Goal: Obtain resource: Obtain resource

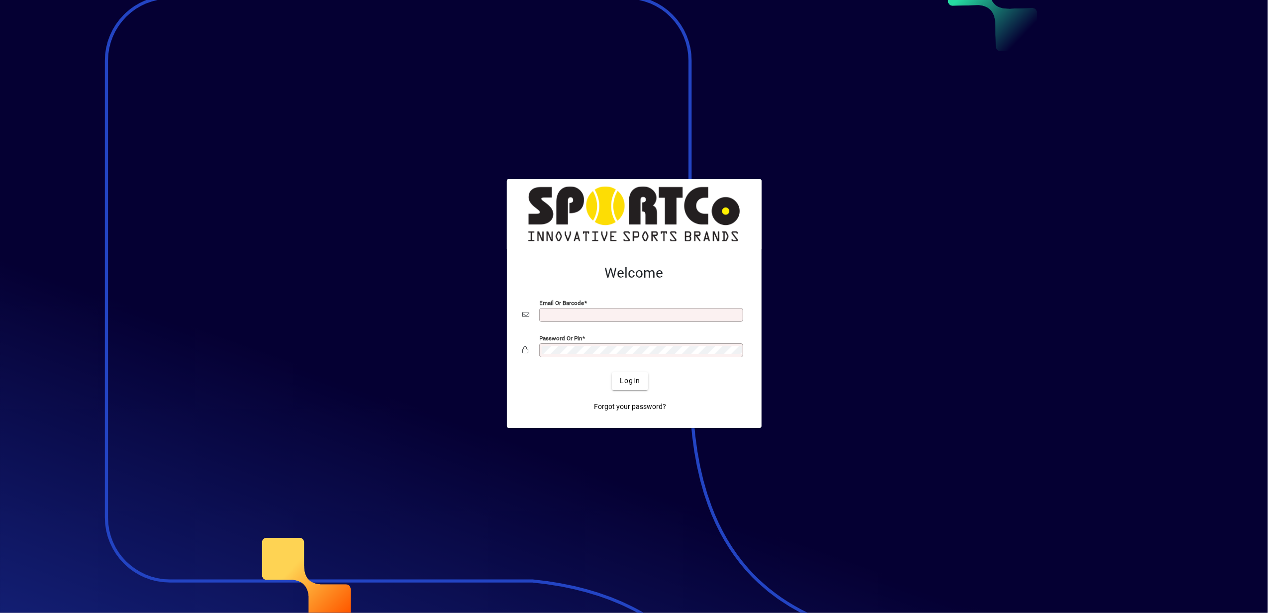
type input "**********"
click at [965, 130] on div at bounding box center [634, 306] width 1268 height 613
click at [635, 384] on span "Login" at bounding box center [630, 380] width 20 height 10
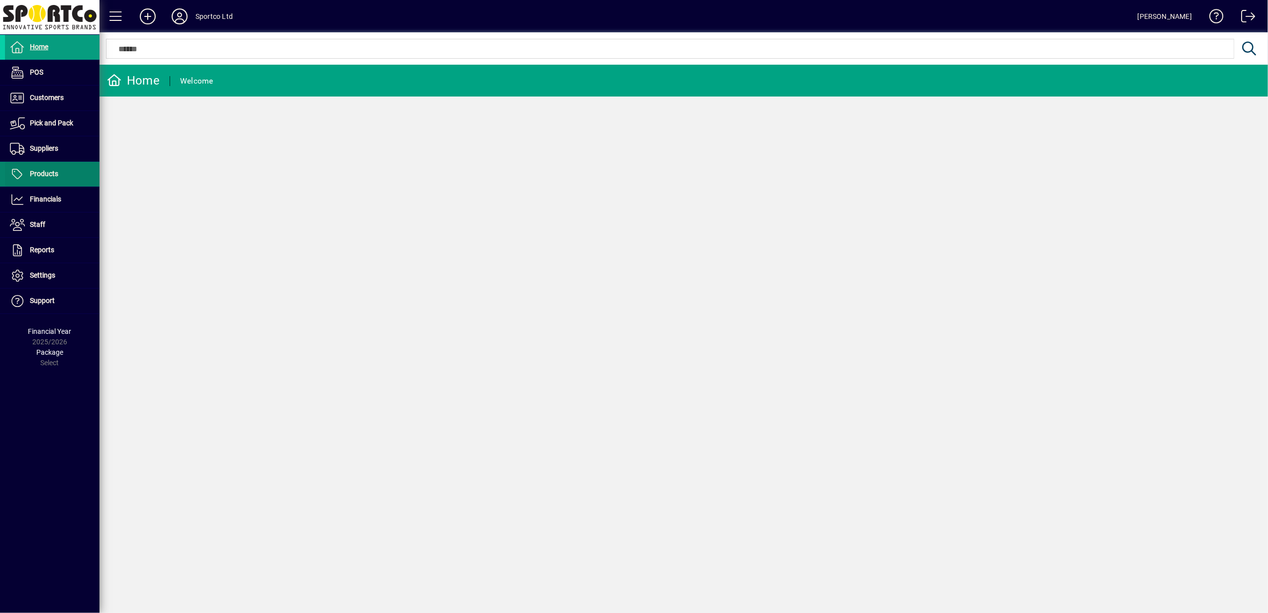
click at [42, 174] on span "Products" at bounding box center [44, 174] width 28 height 8
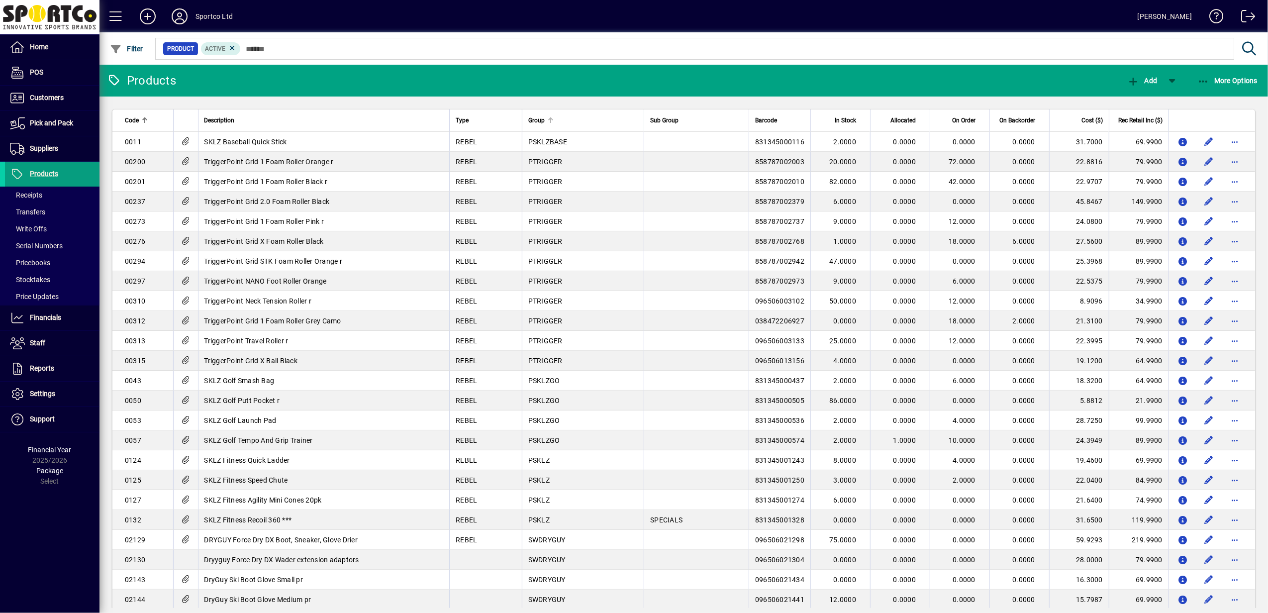
click at [559, 118] on div "Group" at bounding box center [583, 120] width 110 height 11
click at [1246, 46] on icon at bounding box center [1248, 49] width 17 height 14
click at [1204, 79] on icon "button" at bounding box center [1203, 82] width 12 height 10
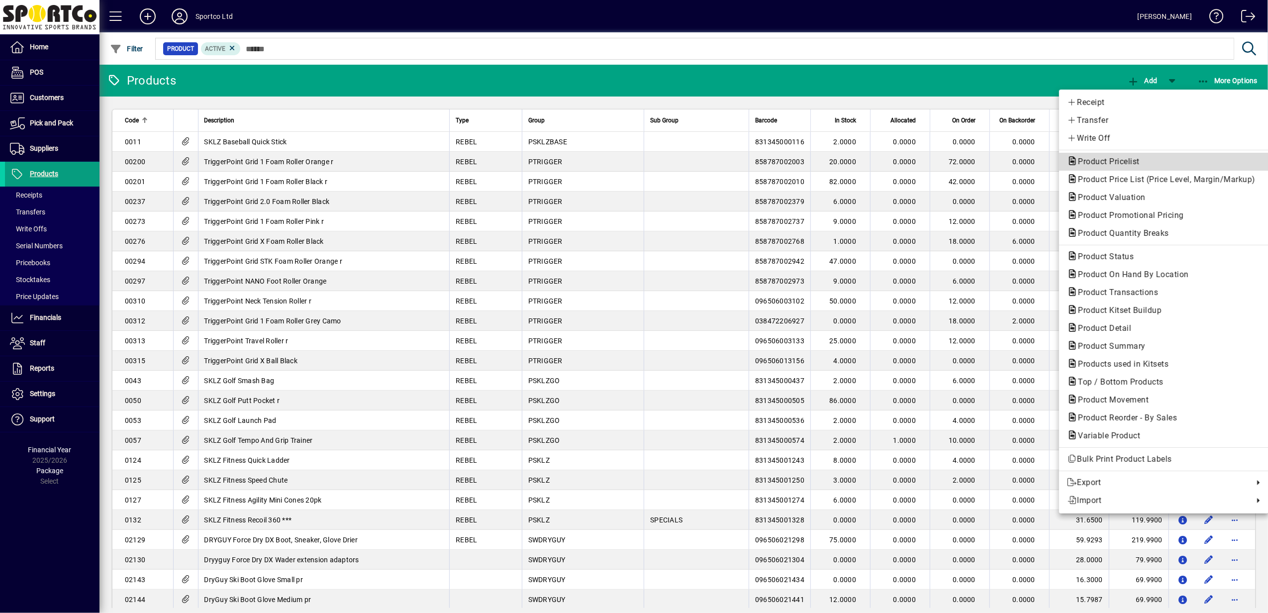
click at [1111, 160] on span "Product Pricelist" at bounding box center [1106, 161] width 78 height 9
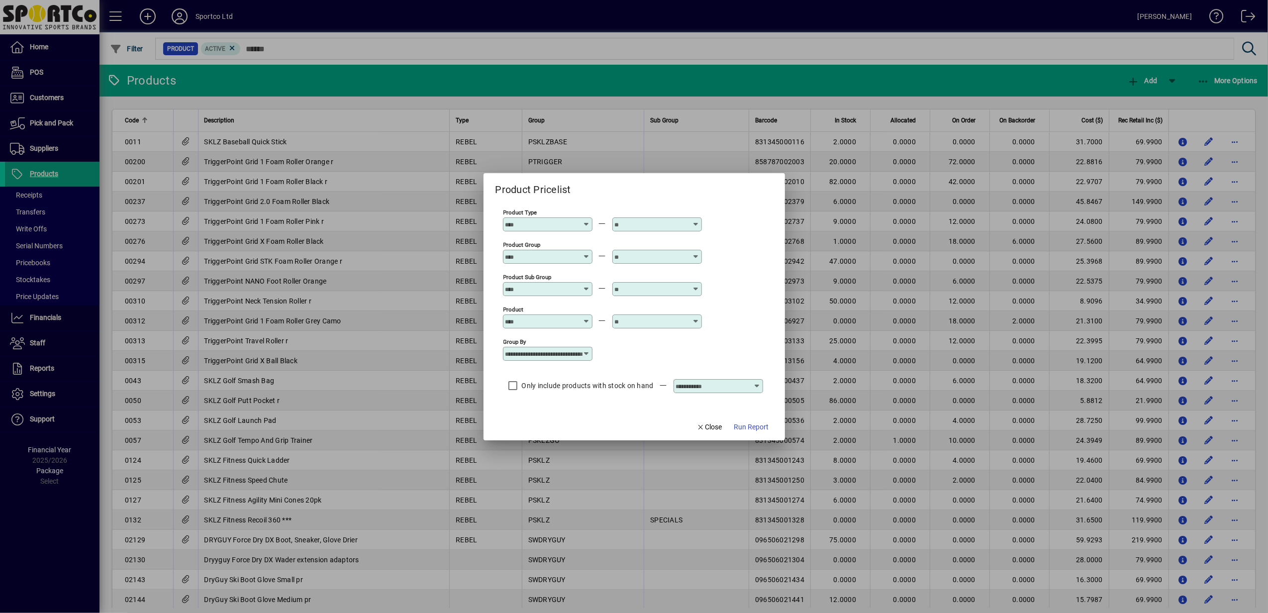
click at [584, 353] on icon at bounding box center [586, 354] width 8 height 8
click at [584, 392] on div "Product Group / Sub Group" at bounding box center [565, 393] width 112 height 10
type input "**********"
click at [754, 429] on span "Run Report" at bounding box center [751, 427] width 35 height 10
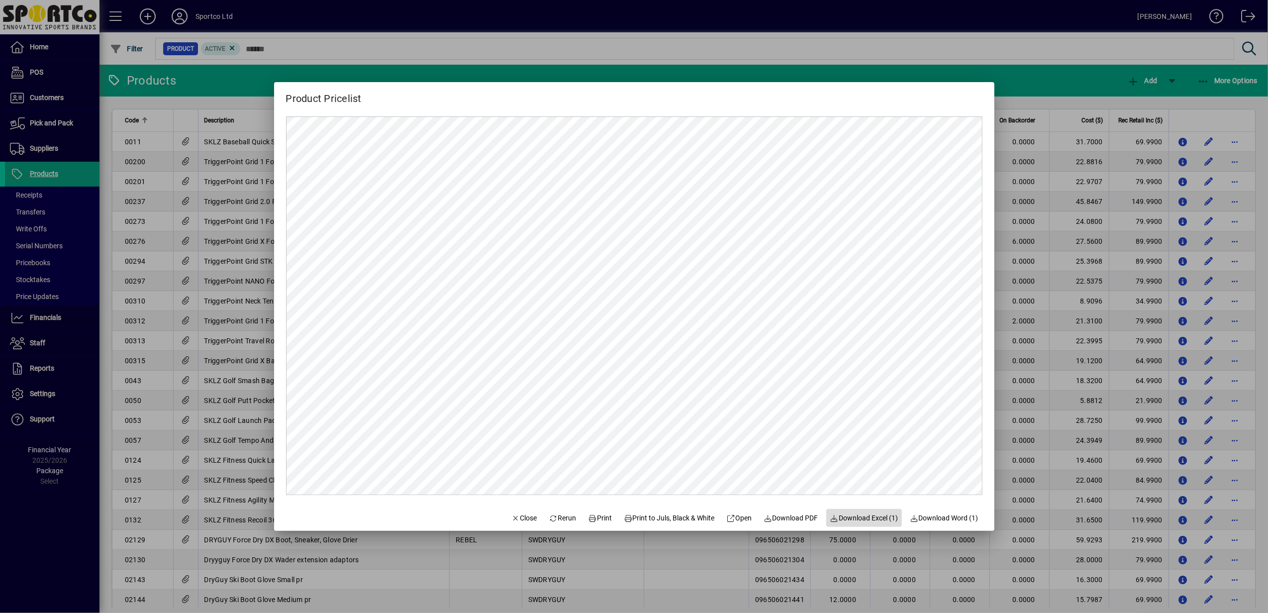
click at [854, 517] on span "Download Excel (1)" at bounding box center [864, 518] width 68 height 10
